Goal: Obtain resource: Download file/media

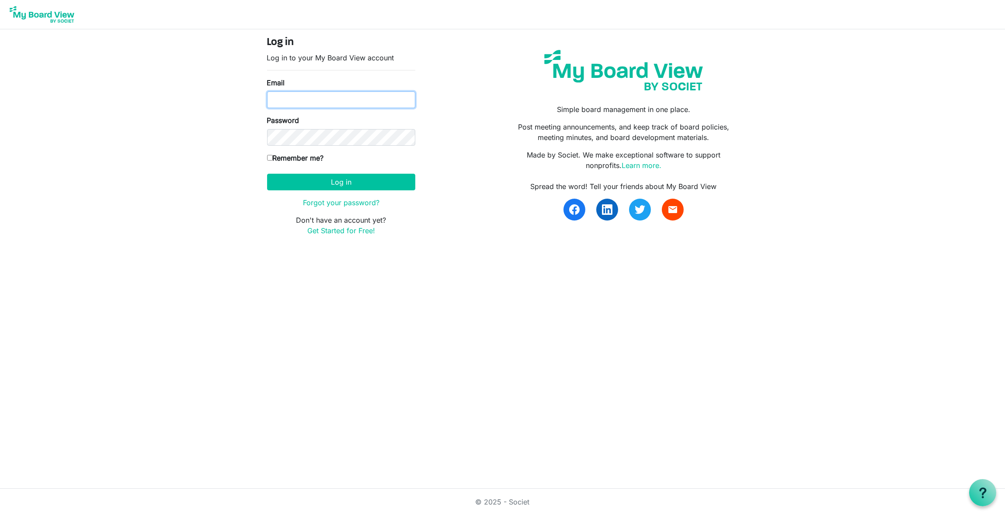
click at [300, 96] on input "Email" at bounding box center [341, 99] width 148 height 17
type input "ryanmckeen9@gmail.com"
click at [327, 178] on button "Log in" at bounding box center [341, 182] width 148 height 17
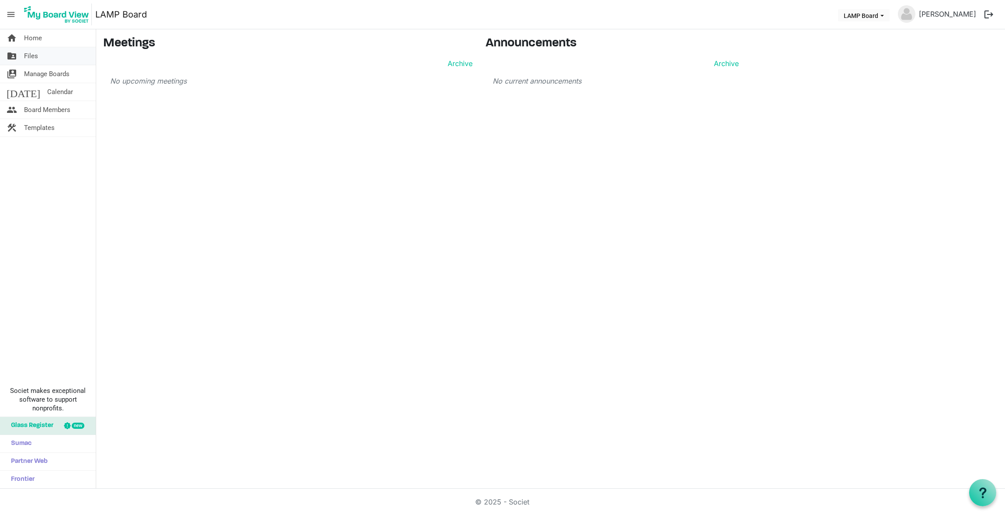
click at [34, 56] on span "Files" at bounding box center [31, 55] width 14 height 17
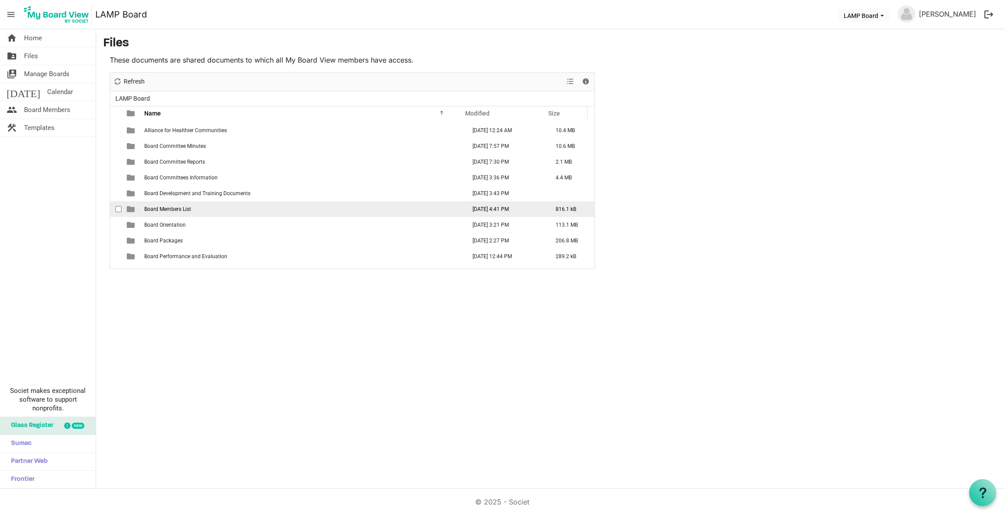
scroll to position [44, 0]
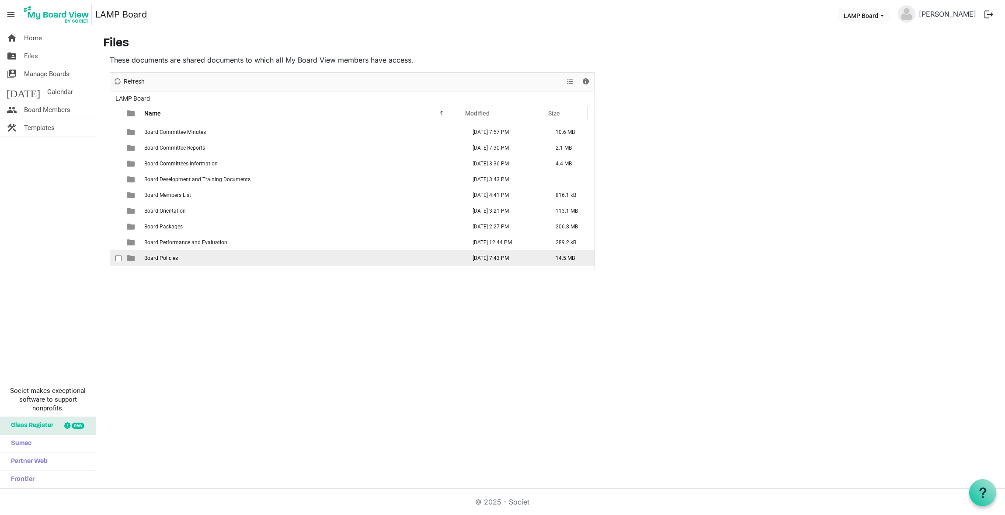
click at [160, 258] on span "Board Policies" at bounding box center [161, 258] width 34 height 6
click at [161, 258] on span "Board Policies" at bounding box center [161, 258] width 34 height 6
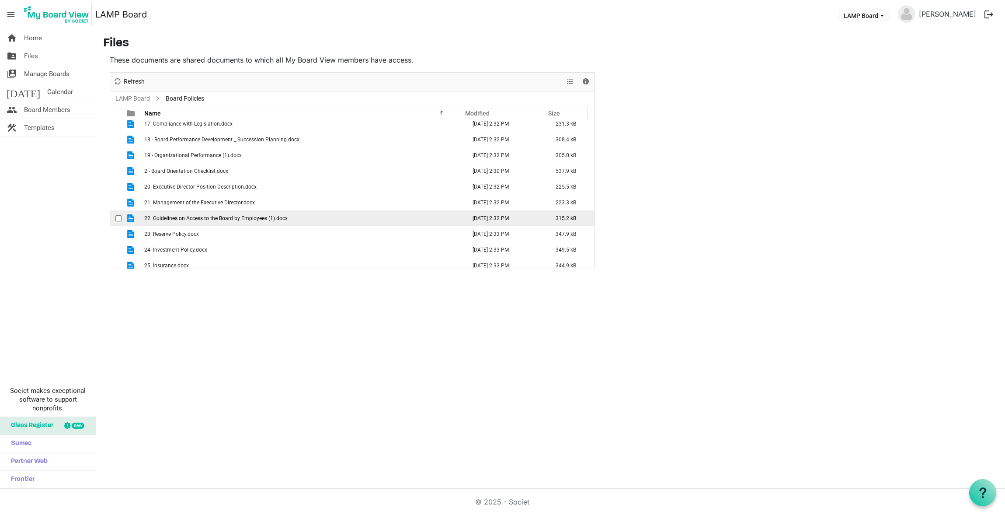
scroll to position [175, 0]
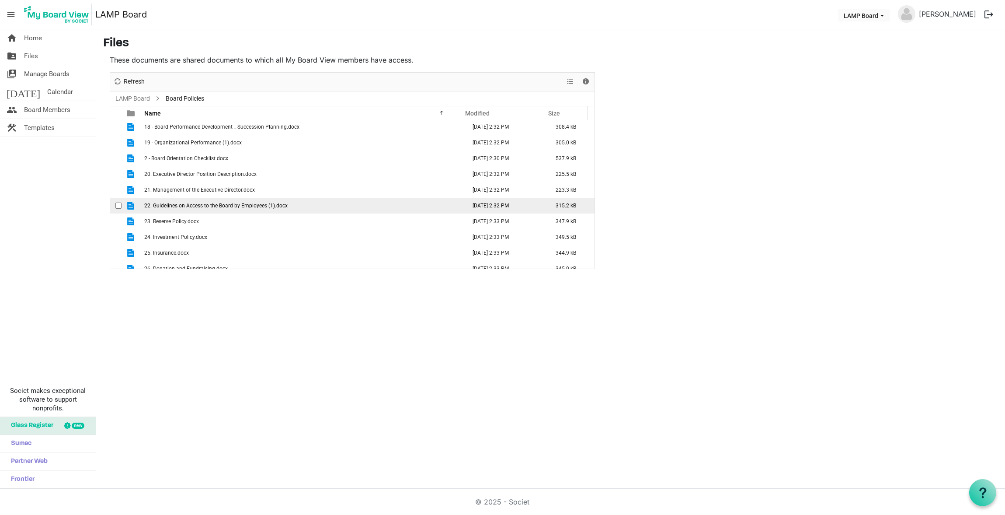
click at [178, 206] on span "22. Guidelines on Access to the Board by Employees (1).docx" at bounding box center [215, 205] width 143 height 6
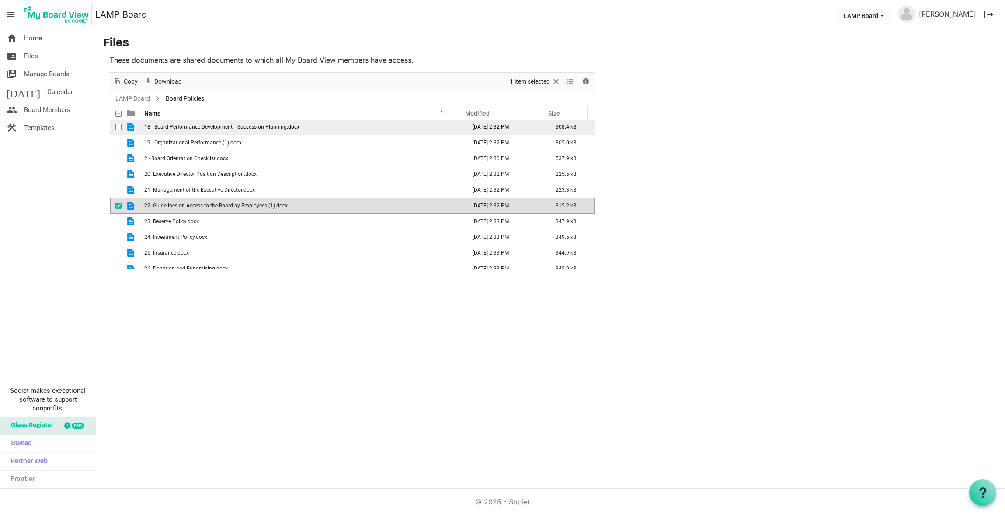
click at [221, 127] on span "18 - Board Performance Development _ Succession Planning.docx" at bounding box center [221, 127] width 155 height 6
click at [221, 127] on span "18 - Board Performance Development _ Succession Planning.docx" at bounding box center [221, 129] width 155 height 6
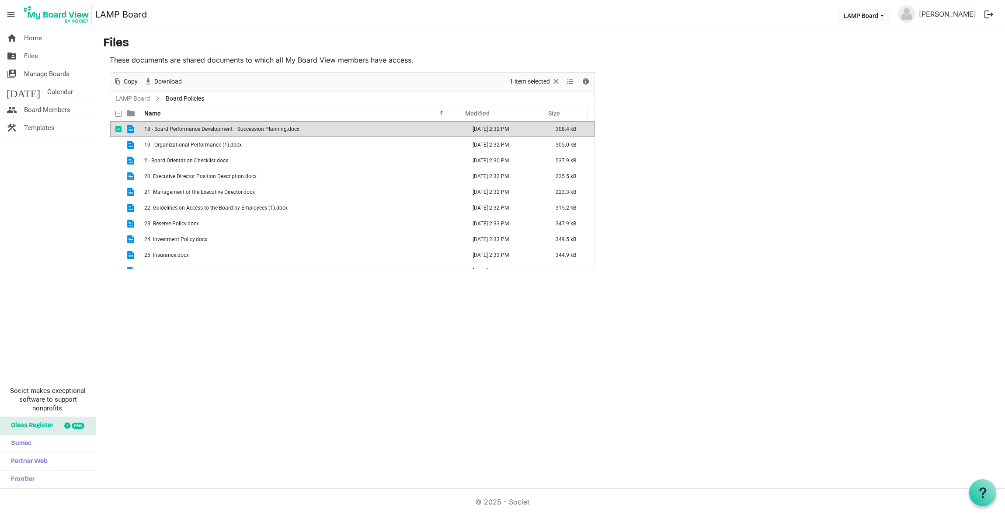
click at [192, 129] on span "18 - Board Performance Development _ Succession Planning.docx" at bounding box center [221, 129] width 155 height 6
